Goal: Task Accomplishment & Management: Manage account settings

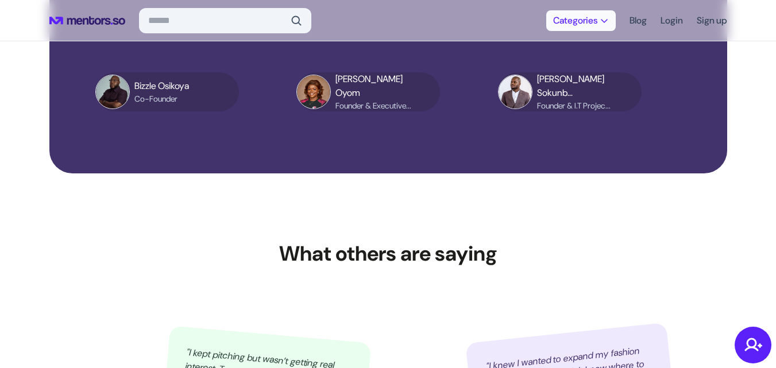
scroll to position [3877, 0]
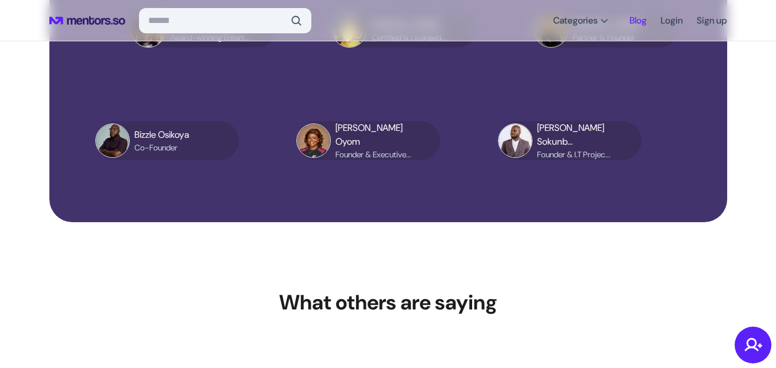
click at [637, 20] on link "Blog" at bounding box center [638, 20] width 17 height 21
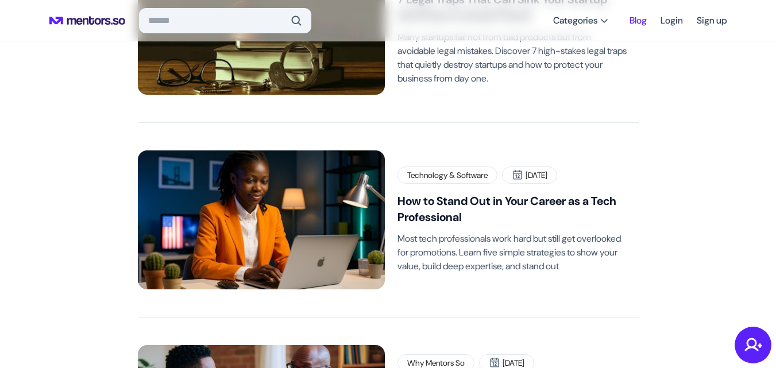
scroll to position [747, 0]
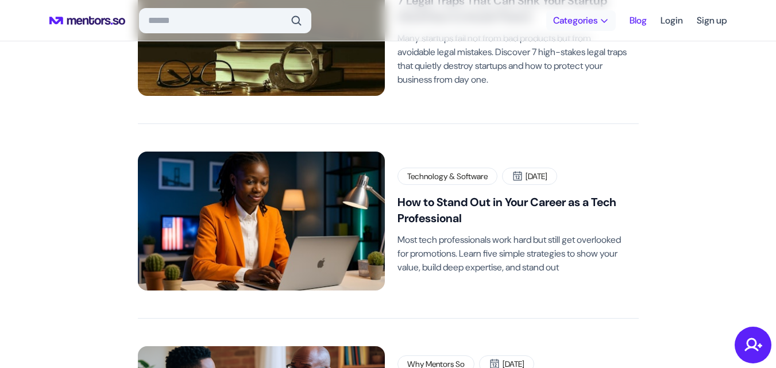
click at [601, 14] on button "Categories" at bounding box center [581, 20] width 70 height 21
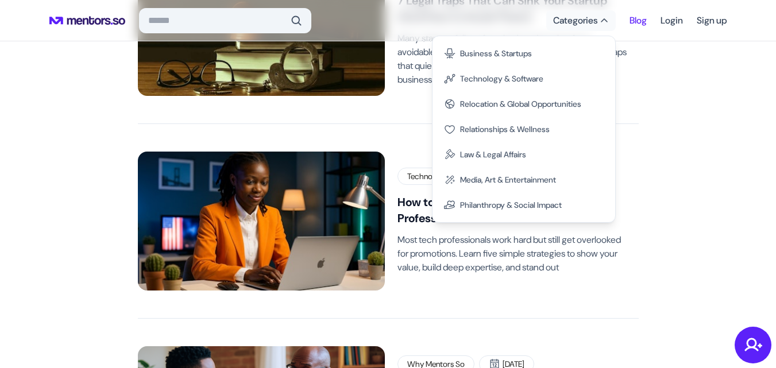
click at [662, 134] on div "Blog Philanthropy & Social Impact [DATE] How You Can Build and Scale Your NGO P…" at bounding box center [388, 295] width 678 height 2084
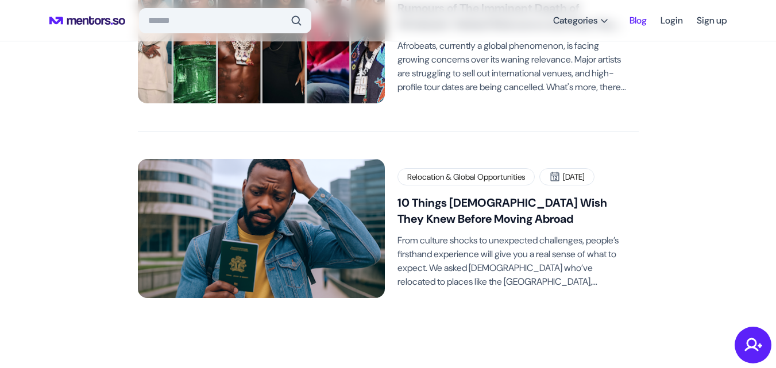
scroll to position [1800, 0]
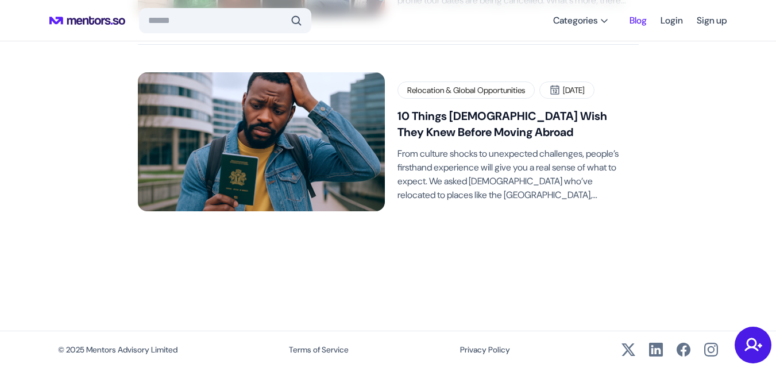
click at [752, 349] on span at bounding box center [753, 345] width 18 height 18
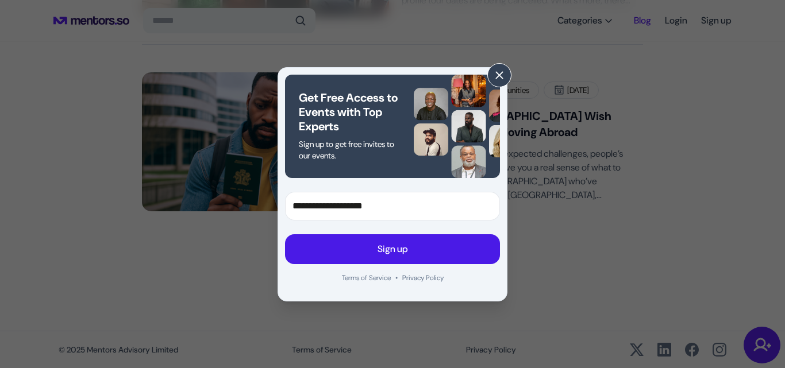
type input "**********"
click at [459, 244] on button "Sign up" at bounding box center [392, 249] width 215 height 30
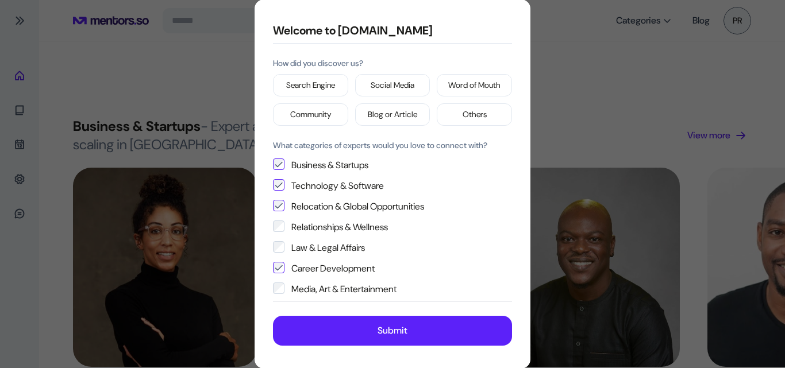
click at [462, 114] on p "Others" at bounding box center [474, 115] width 24 height 12
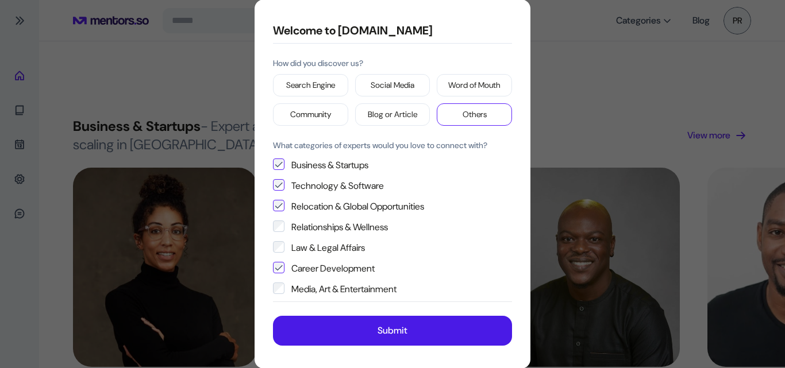
click at [351, 335] on button "Submit" at bounding box center [392, 331] width 239 height 30
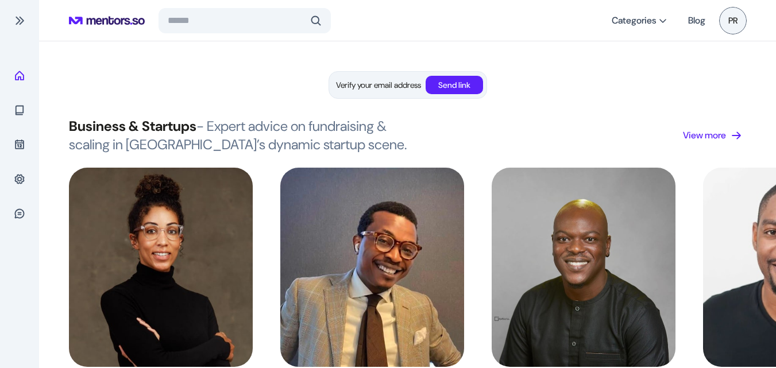
click at [453, 82] on p "Send link" at bounding box center [454, 85] width 32 height 12
click at [456, 81] on p "Send link" at bounding box center [454, 85] width 32 height 12
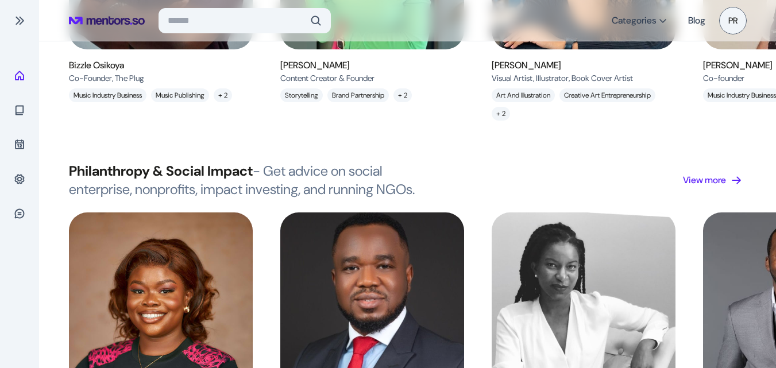
scroll to position [2481, 0]
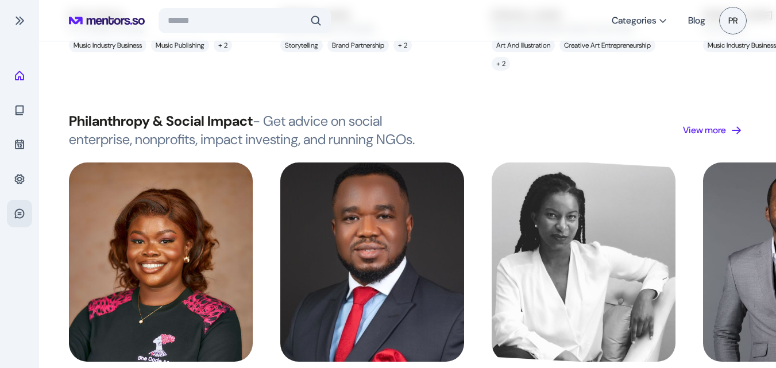
click at [24, 210] on span at bounding box center [19, 213] width 11 height 11
click at [19, 173] on div "Settings" at bounding box center [19, 179] width 25 height 28
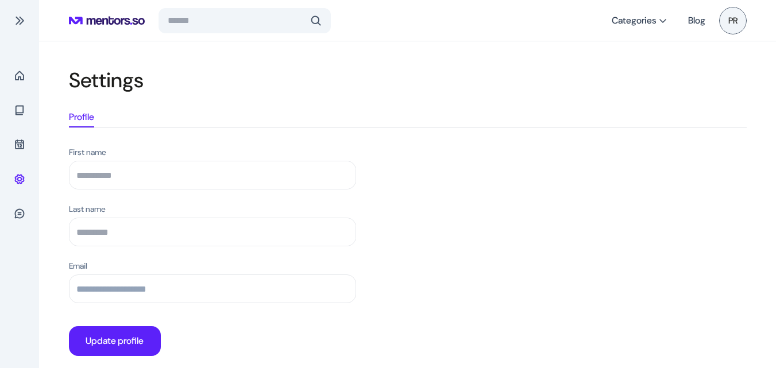
scroll to position [2, 0]
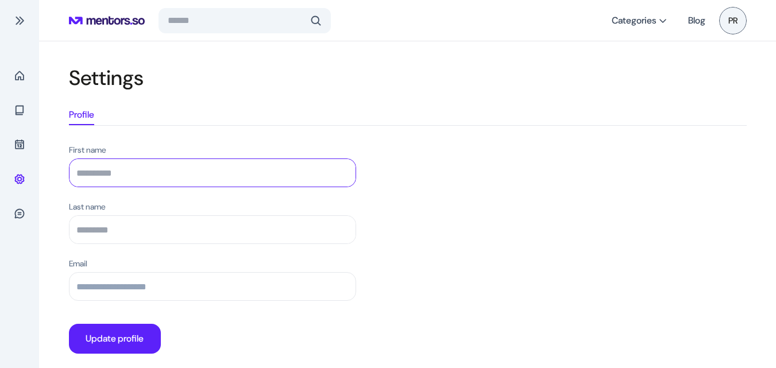
click at [92, 169] on input "First name" at bounding box center [213, 173] width 286 height 28
type input "*"
type input "**********"
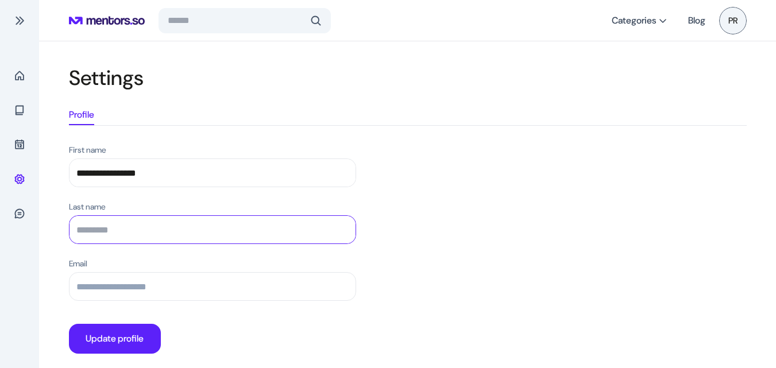
click at [106, 223] on input "Last name" at bounding box center [213, 230] width 286 height 28
type input "*****"
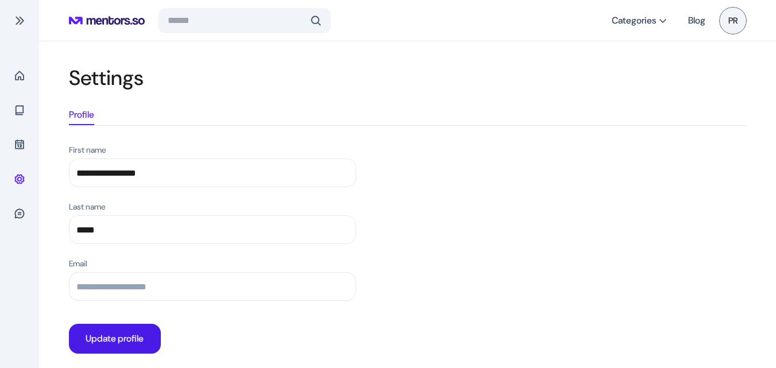
click at [127, 335] on p "Update profile" at bounding box center [115, 339] width 58 height 14
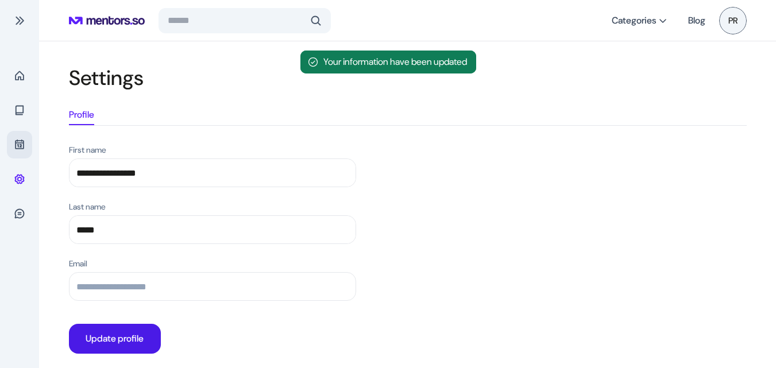
click at [21, 145] on span at bounding box center [19, 144] width 11 height 11
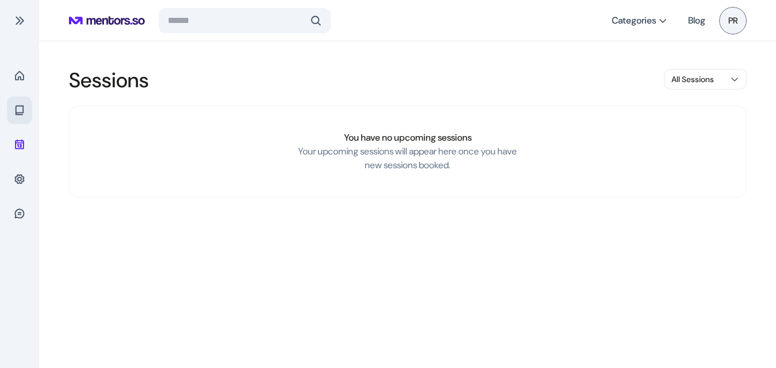
click at [20, 111] on span at bounding box center [19, 110] width 11 height 11
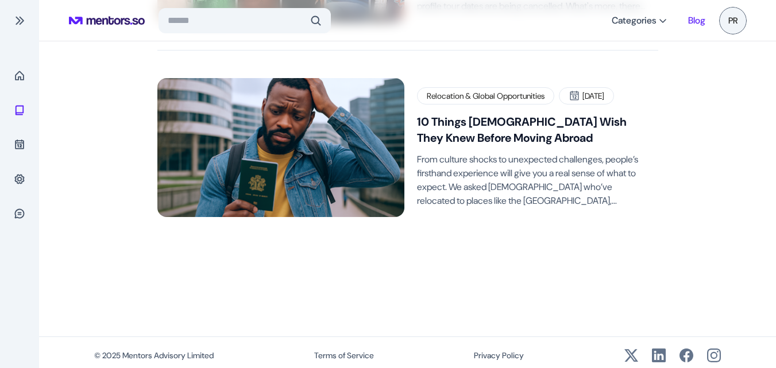
scroll to position [1800, 0]
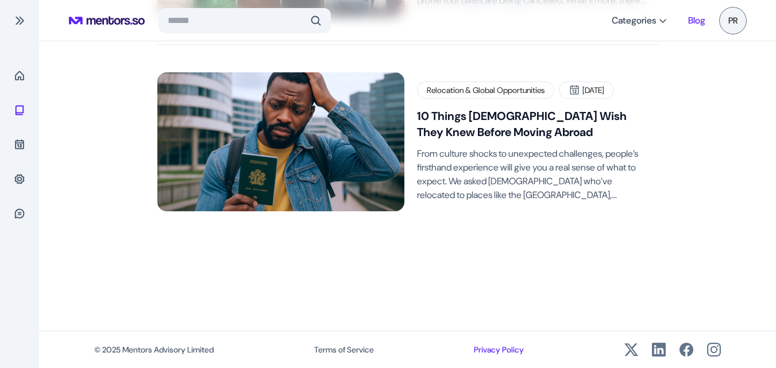
click at [511, 347] on link "Privacy Policy" at bounding box center [499, 349] width 50 height 11
click at [353, 346] on link "Terms of Service" at bounding box center [344, 349] width 60 height 11
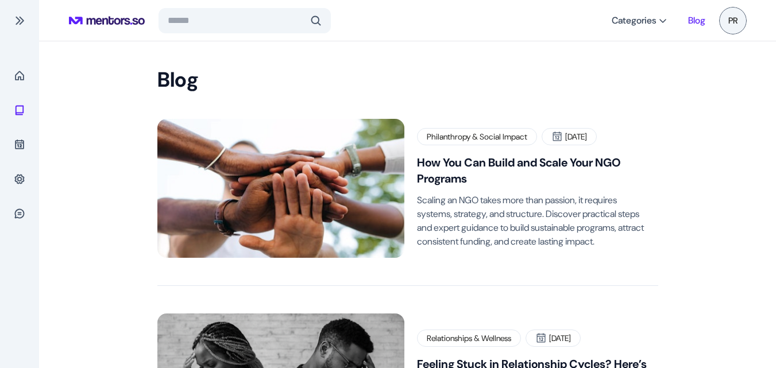
scroll to position [0, 0]
click at [16, 68] on div "Home" at bounding box center [19, 76] width 25 height 28
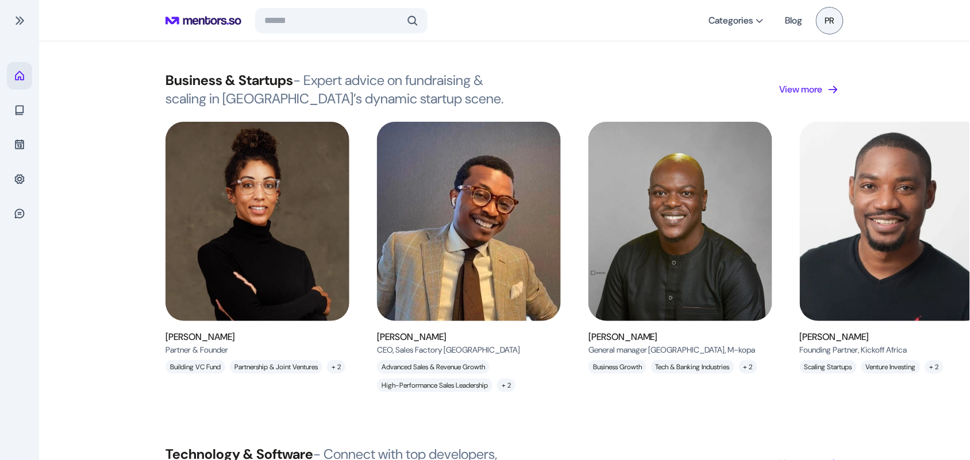
click at [7, 76] on div "Home" at bounding box center [19, 76] width 25 height 28
click at [26, 79] on div "Home" at bounding box center [19, 76] width 25 height 28
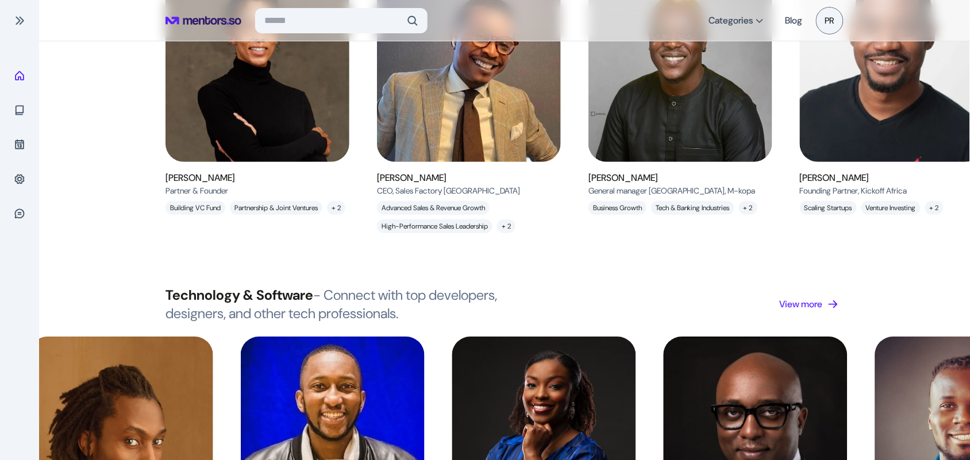
scroll to position [211, 0]
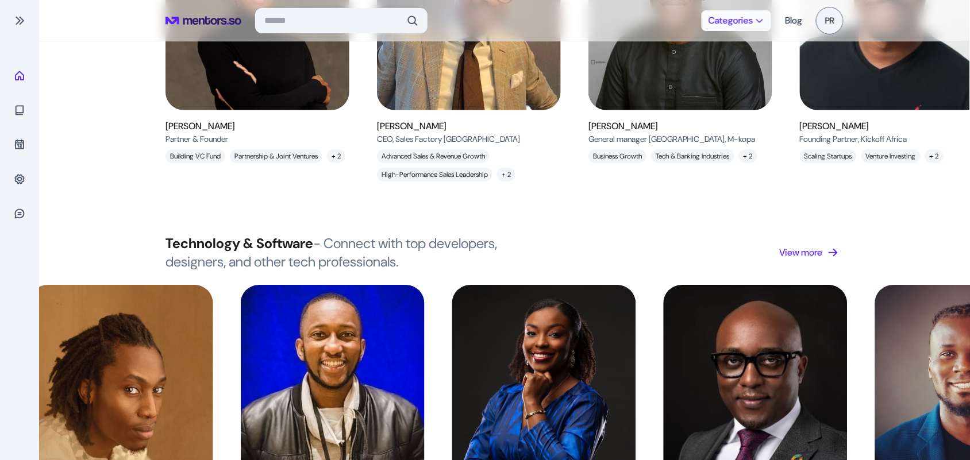
click at [762, 16] on span at bounding box center [759, 20] width 9 height 9
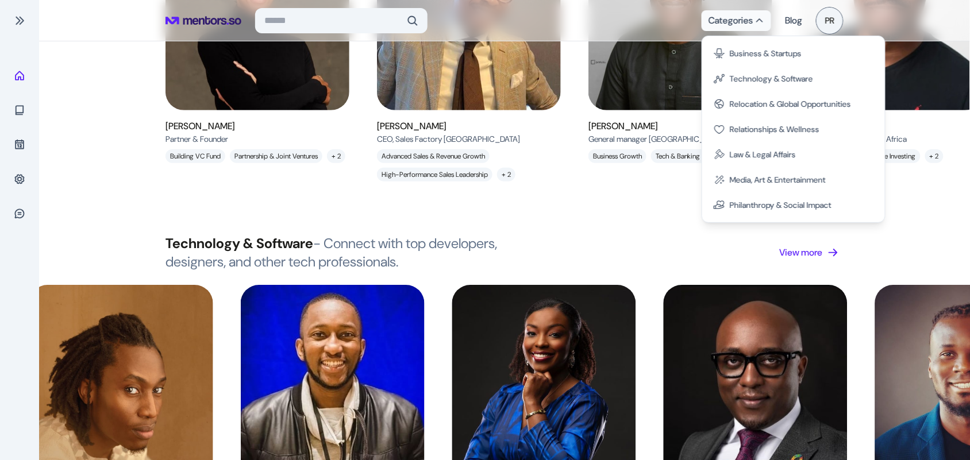
click at [776, 19] on span "PR" at bounding box center [830, 21] width 28 height 28
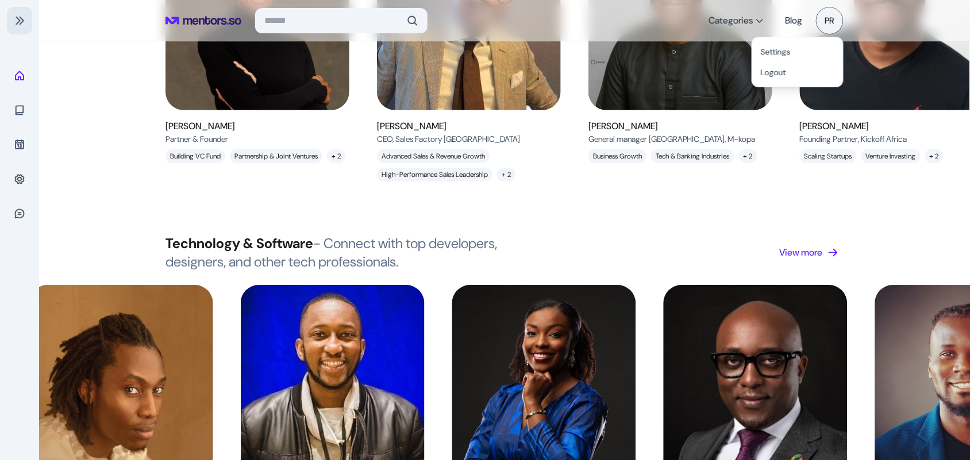
click at [12, 21] on button at bounding box center [19, 21] width 25 height 28
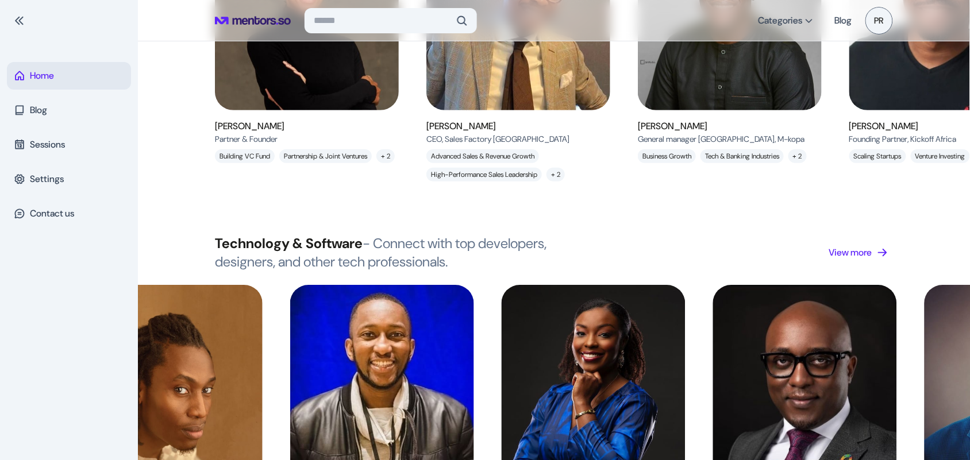
click at [53, 76] on p "Home" at bounding box center [42, 76] width 24 height 14
click at [34, 70] on p "Home" at bounding box center [42, 76] width 24 height 14
click at [22, 16] on span at bounding box center [19, 20] width 11 height 11
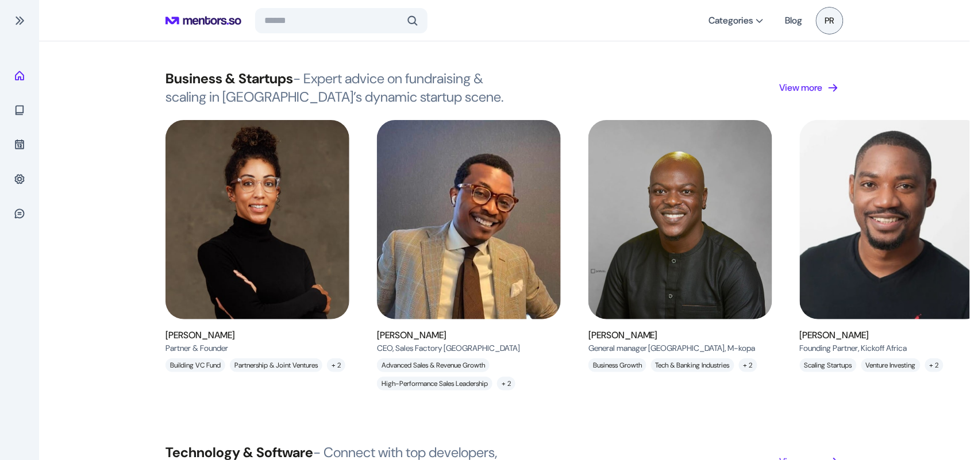
scroll to position [0, 0]
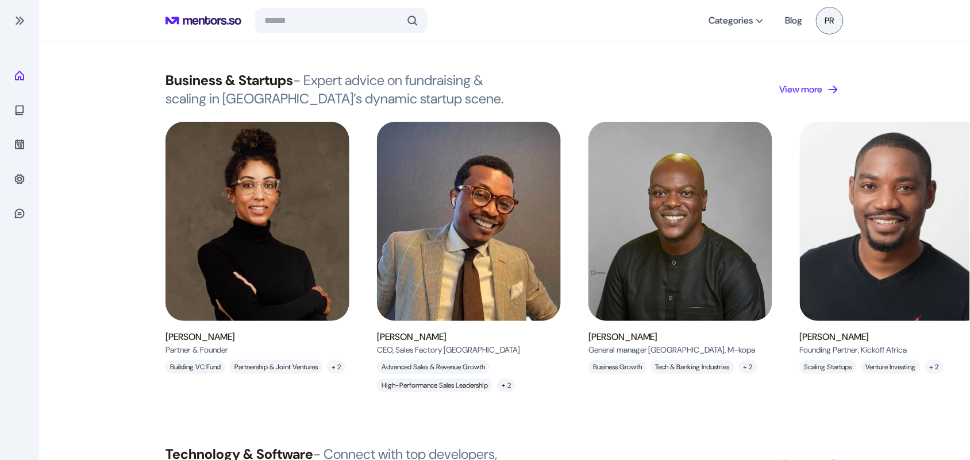
click at [797, 82] on div "Business & Startups - Expert advice on fundraising & scaling in [GEOGRAPHIC_DAT…" at bounding box center [504, 89] width 678 height 37
click at [806, 84] on p "View more" at bounding box center [801, 90] width 43 height 14
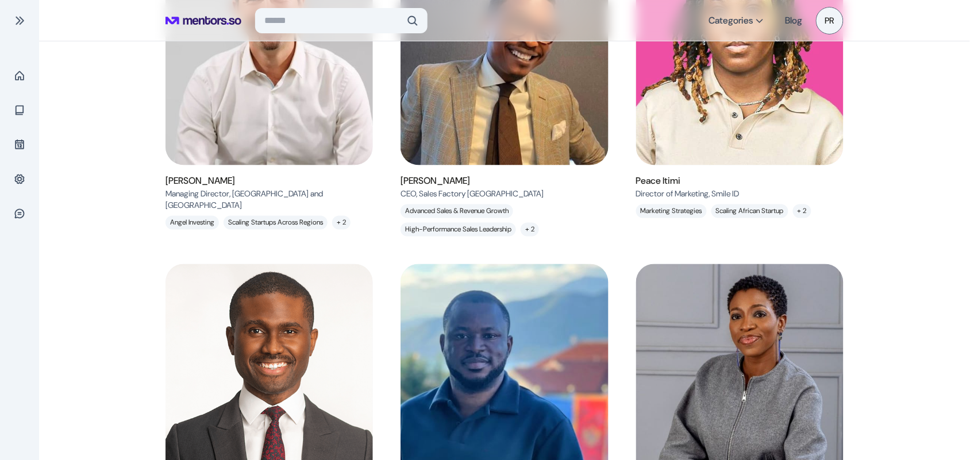
scroll to position [467, 0]
